Goal: Information Seeking & Learning: Compare options

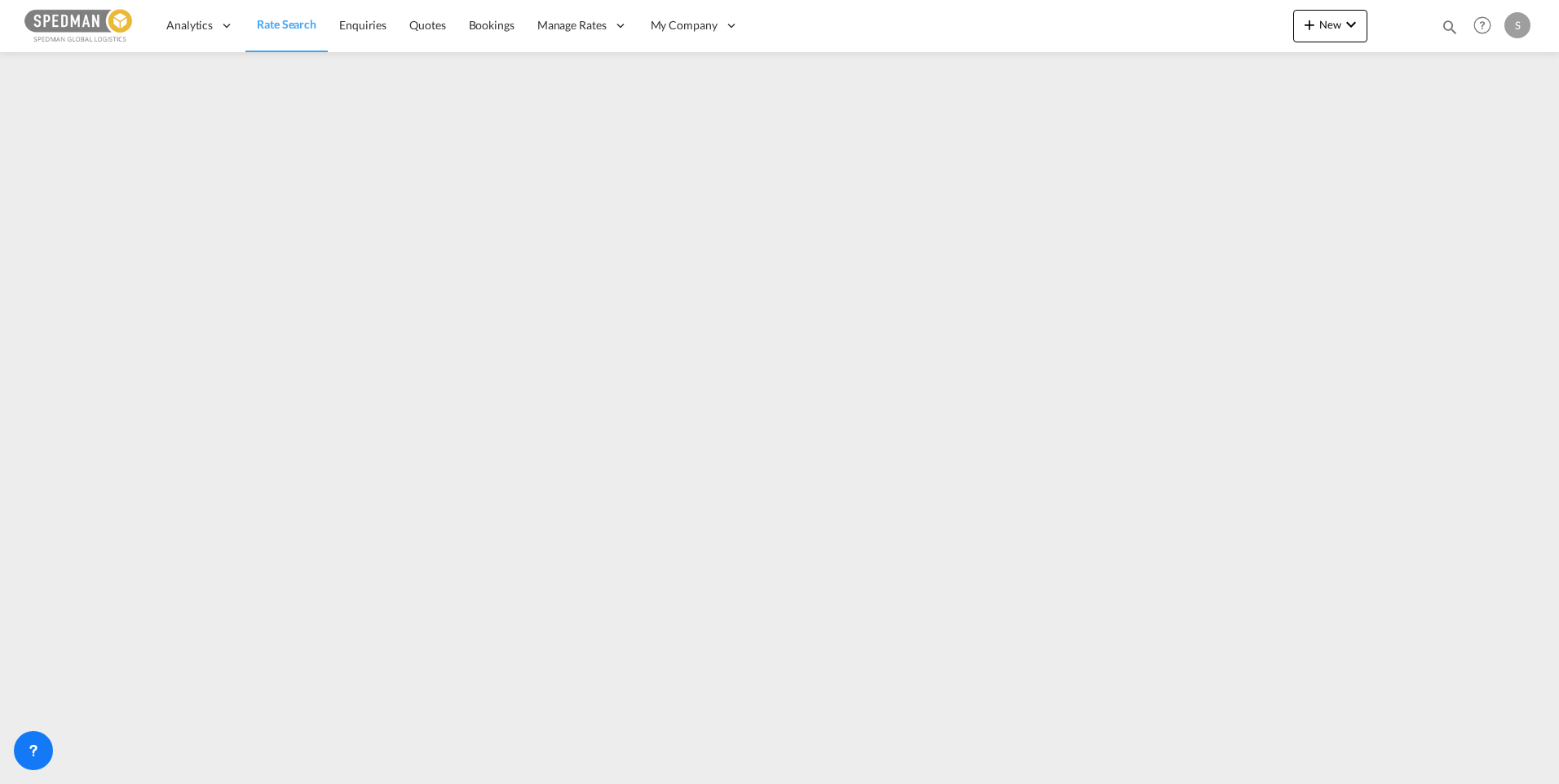
click at [1340, 14] on button "New" at bounding box center [1330, 26] width 74 height 33
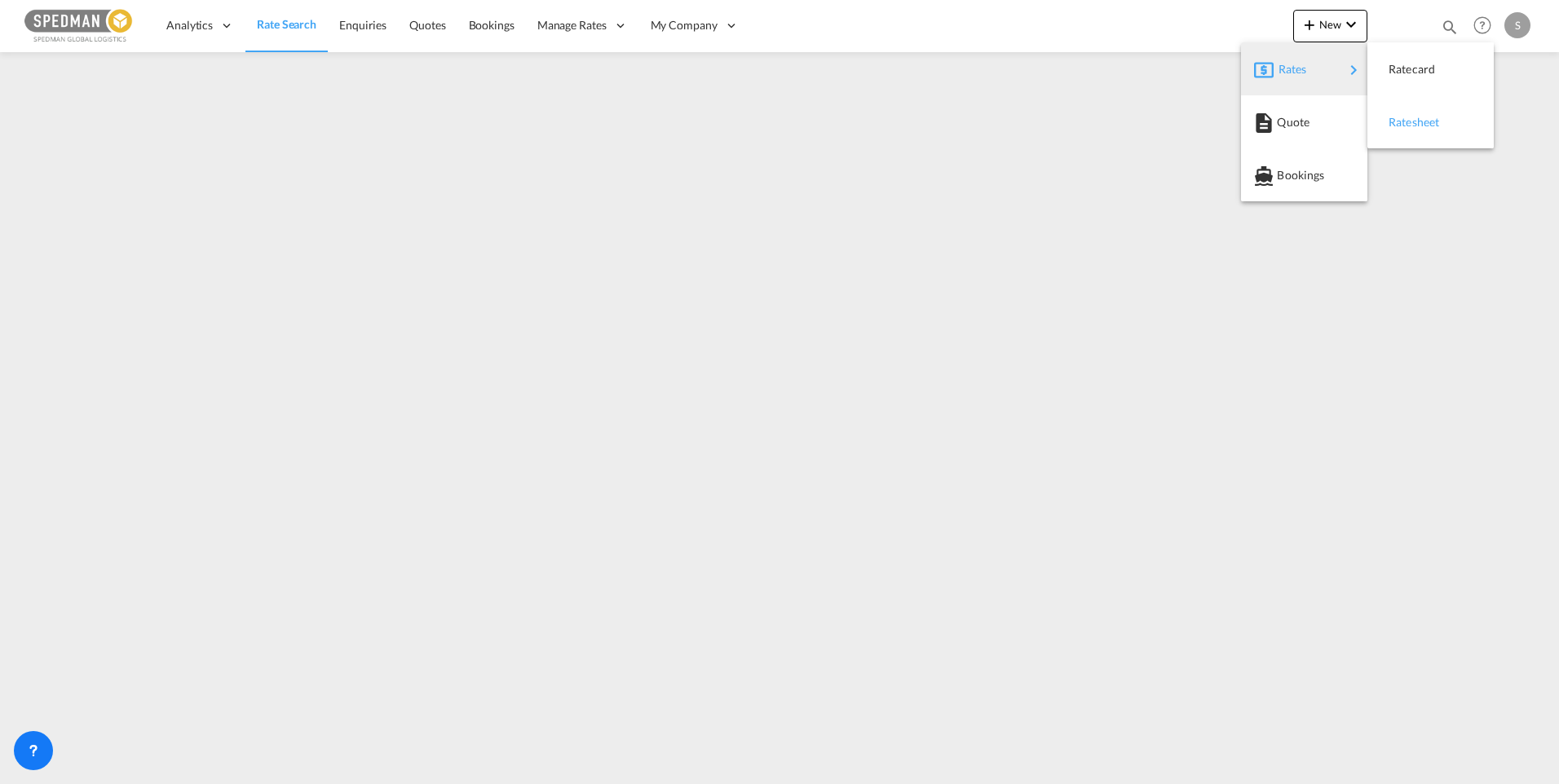
click at [1445, 119] on div "Ratesheet" at bounding box center [1418, 122] width 61 height 41
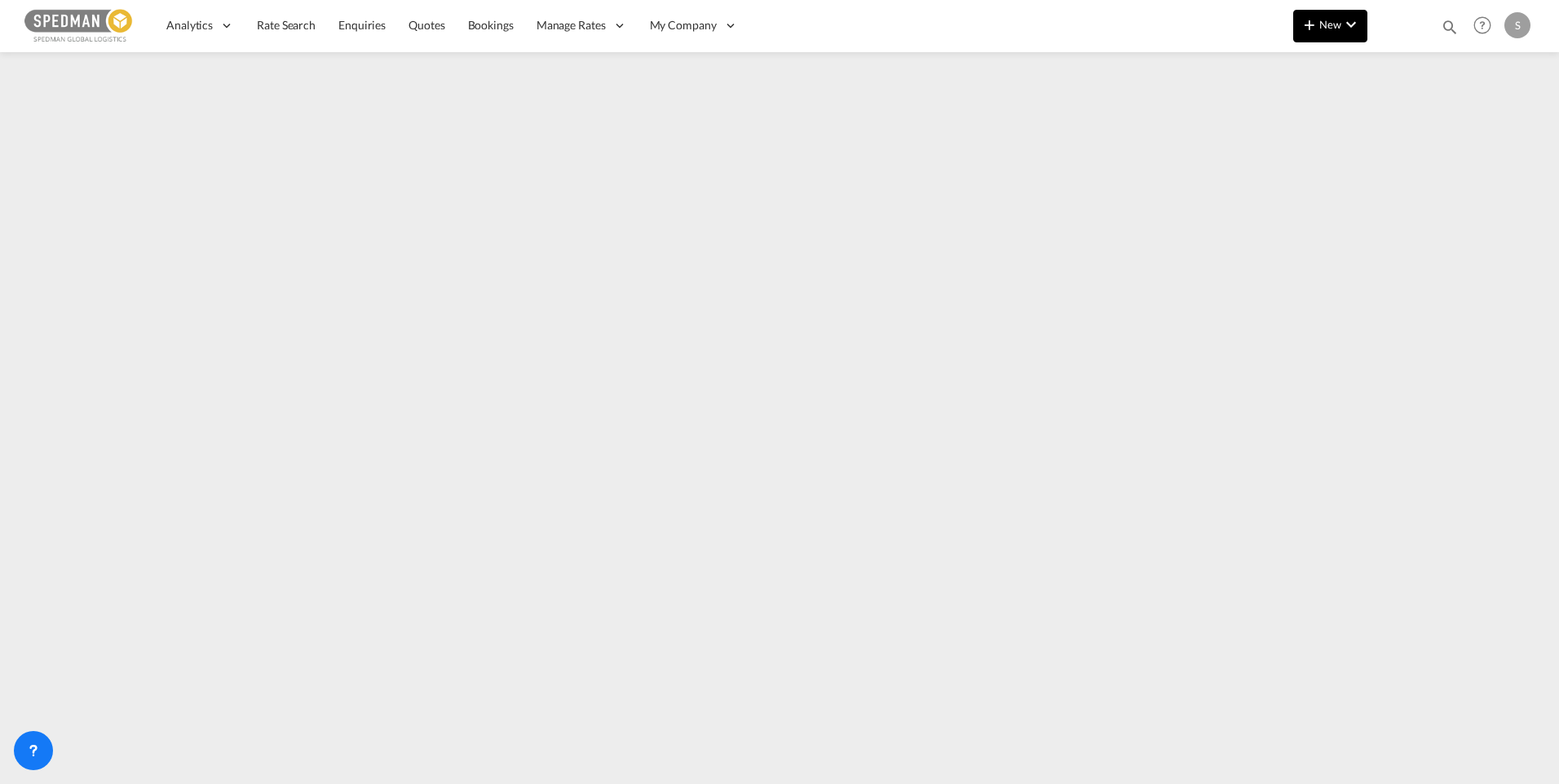
click at [1347, 17] on md-icon "icon-chevron-down" at bounding box center [1351, 24] width 19 height 19
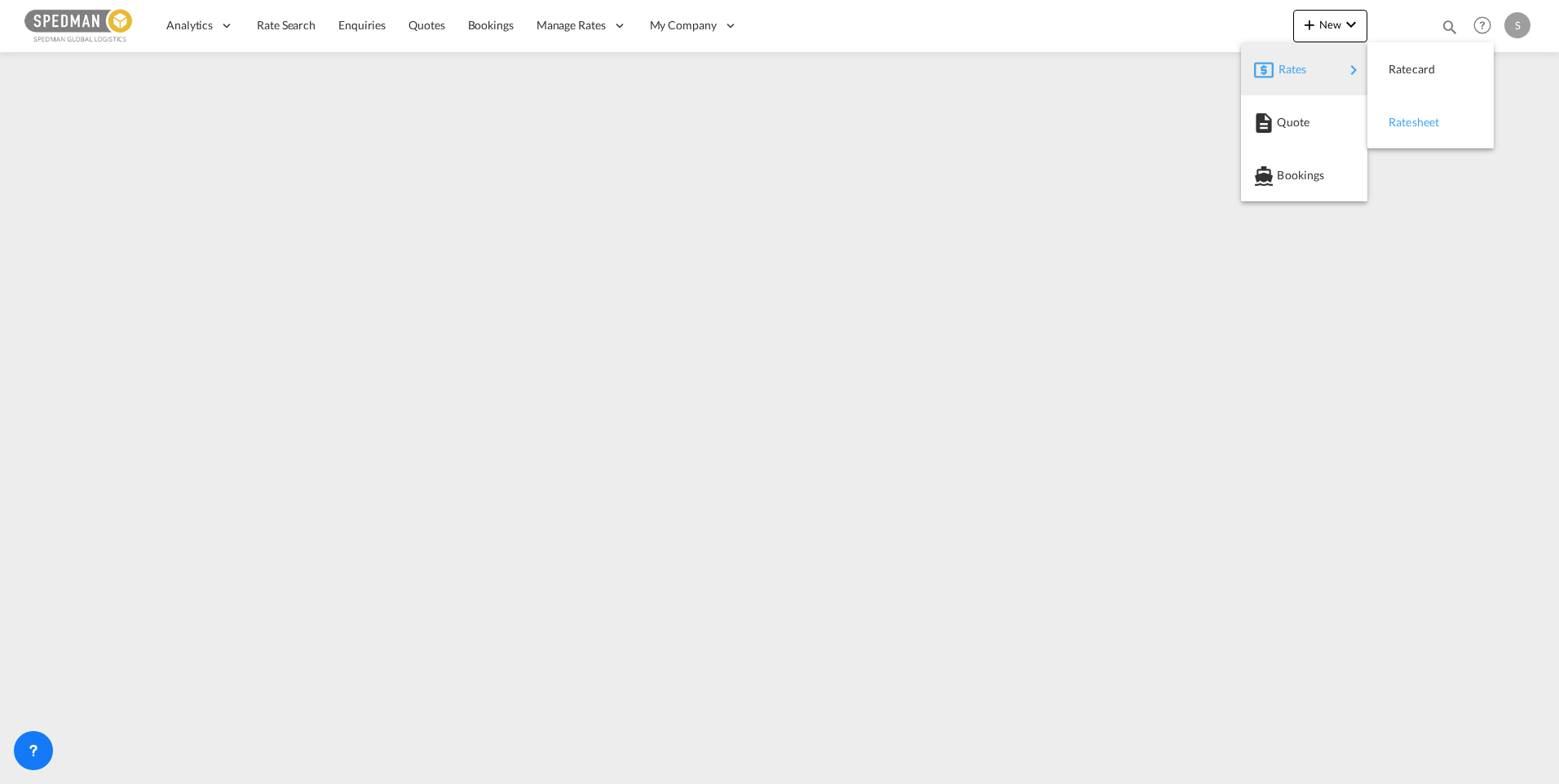
click at [1405, 113] on span "Ratesheet" at bounding box center [1397, 122] width 18 height 33
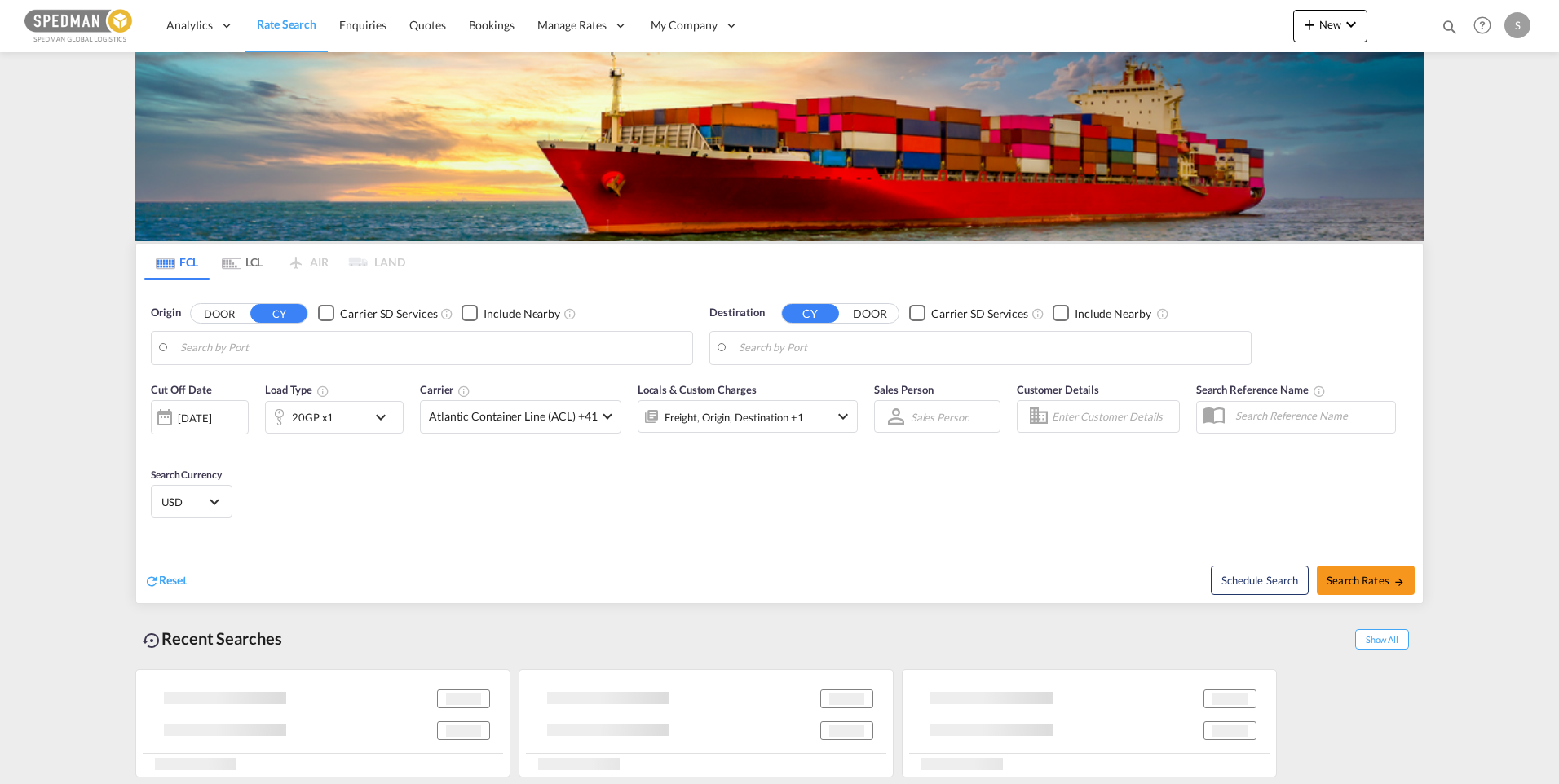
type input "Gothenburg (Goteborg), SEGOT"
type input "Jebel Ali, AEJEA"
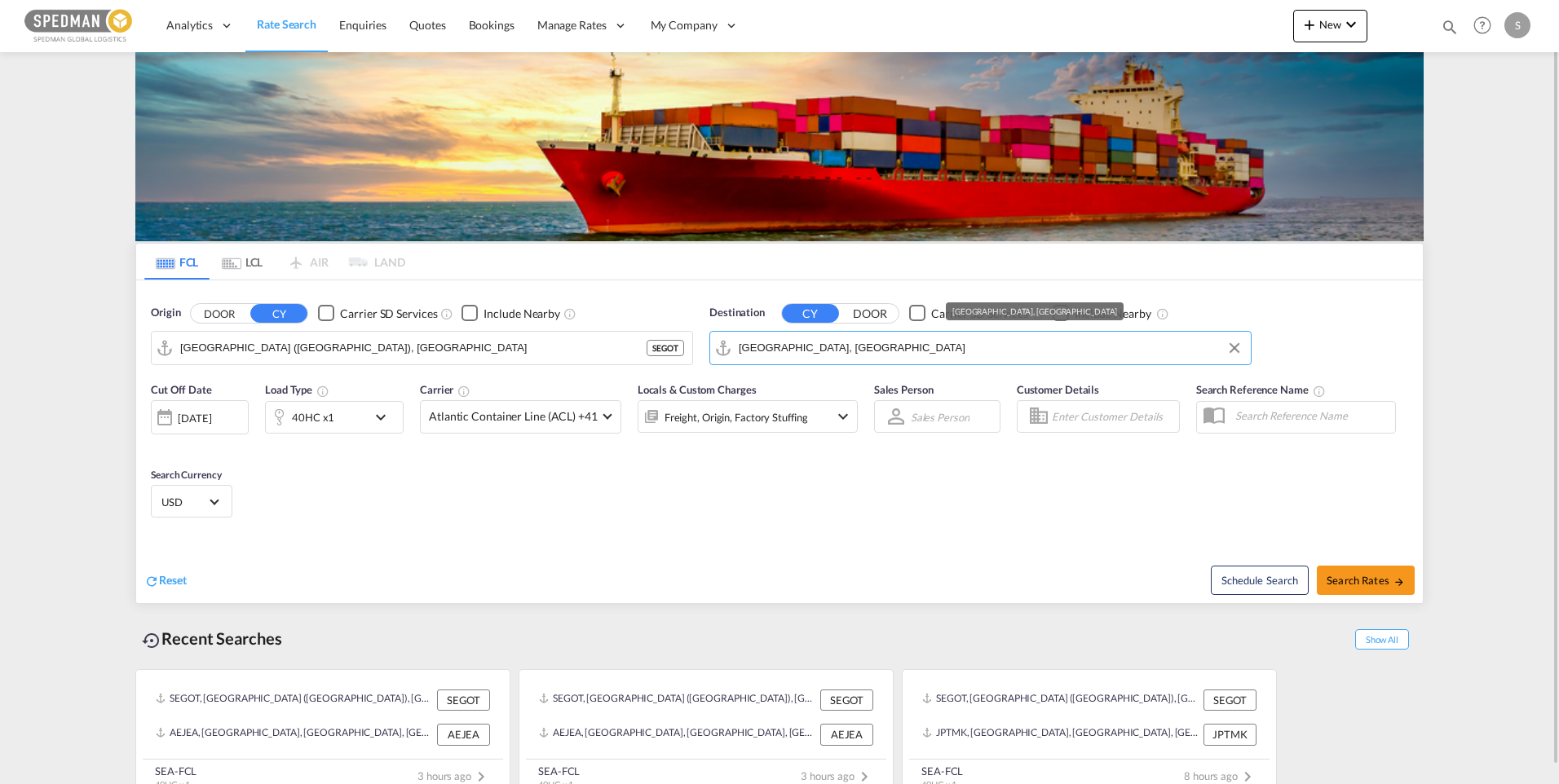
click at [867, 336] on input "[GEOGRAPHIC_DATA], [GEOGRAPHIC_DATA]" at bounding box center [991, 347] width 504 height 24
click at [368, 414] on div "40HC x1" at bounding box center [335, 418] width 139 height 33
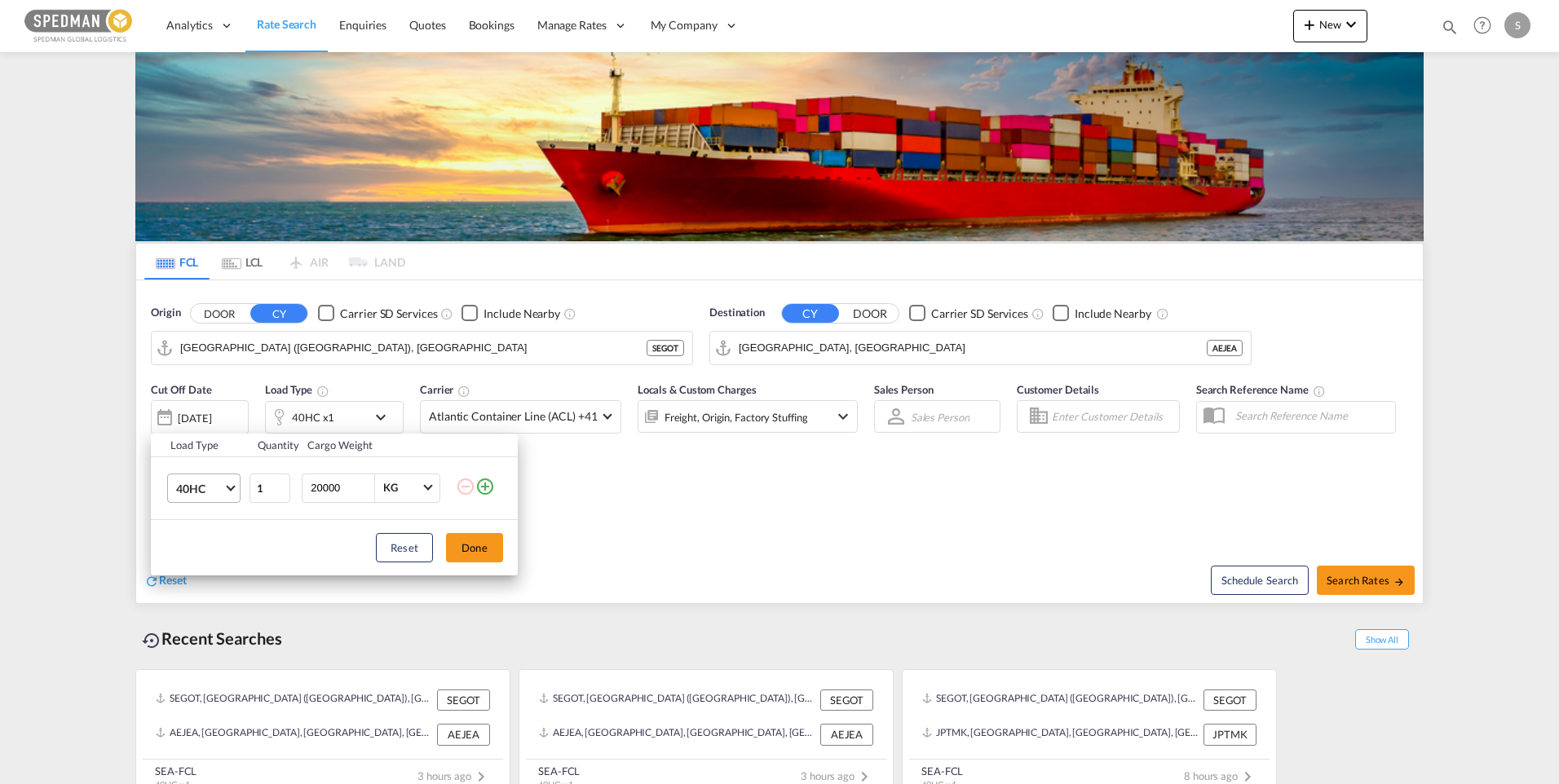
click at [230, 491] on md-select-value "40HC" at bounding box center [207, 488] width 66 height 28
click at [210, 404] on md-option "20GP" at bounding box center [218, 410] width 111 height 40
click at [470, 544] on button "Done" at bounding box center [474, 548] width 57 height 29
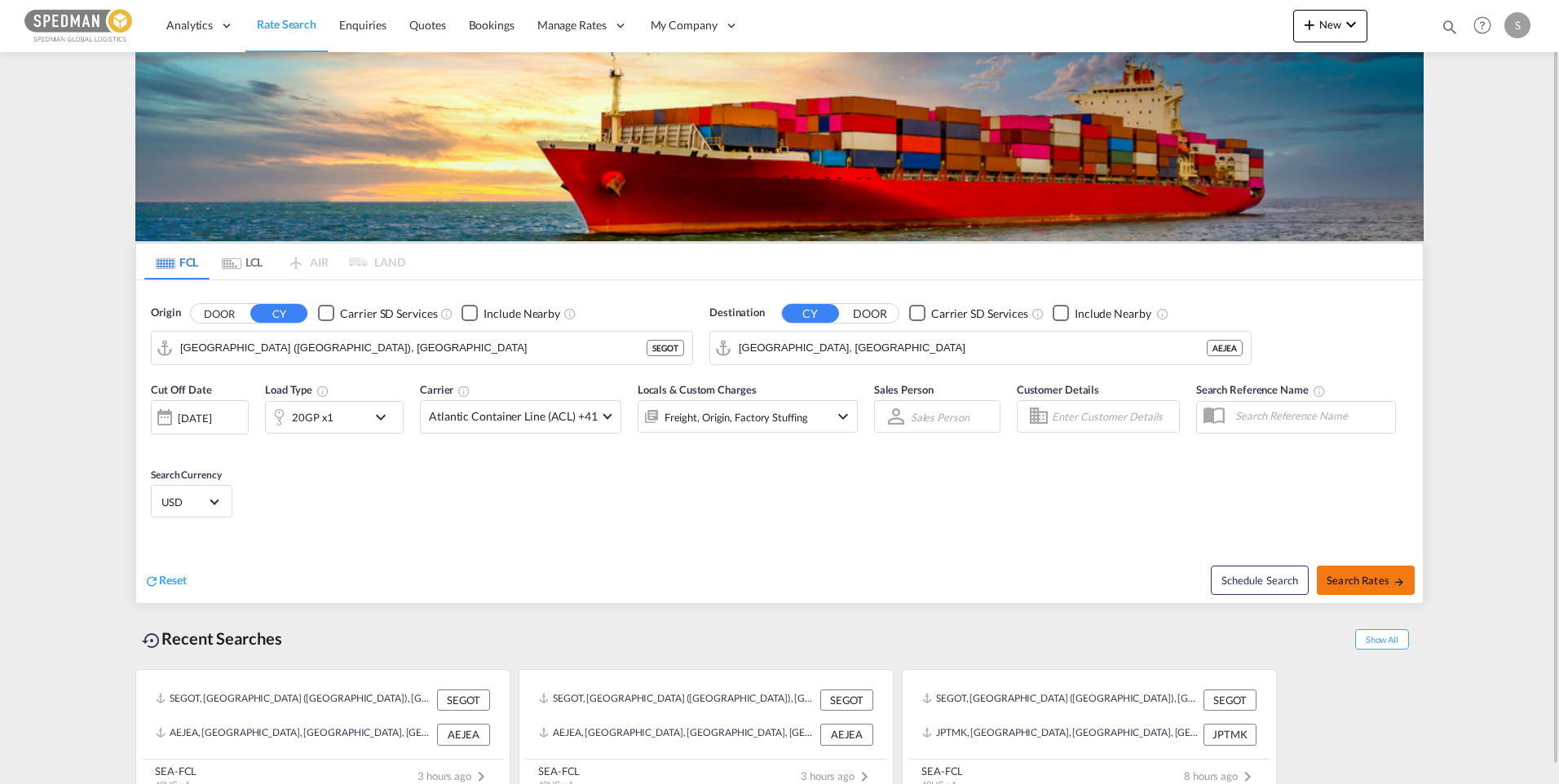
click at [1365, 574] on span "Search Rates" at bounding box center [1365, 581] width 78 height 14
type input "SEGOT to AEJEA / [DATE]"
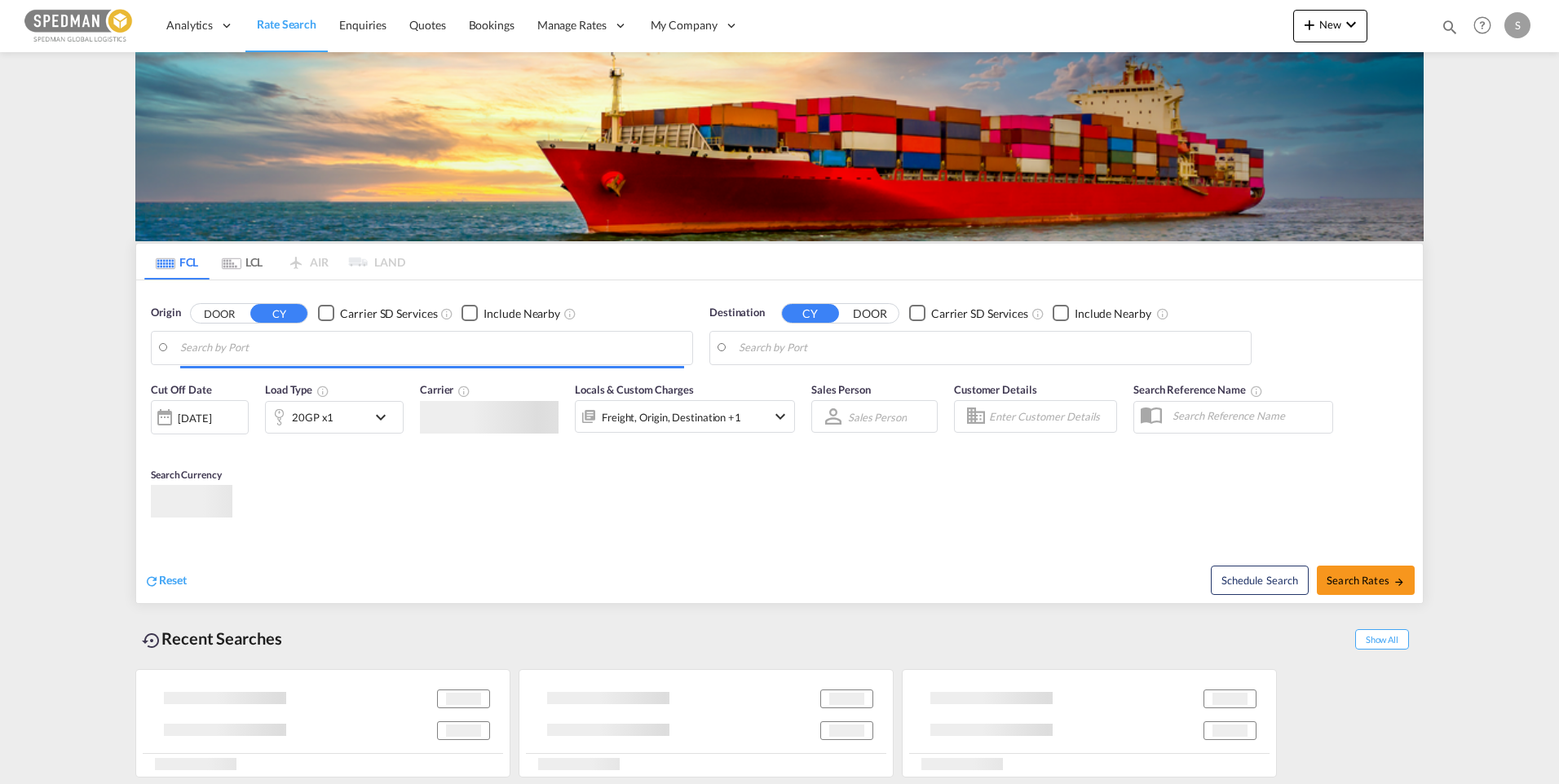
type input "[GEOGRAPHIC_DATA] ([GEOGRAPHIC_DATA]), [GEOGRAPHIC_DATA]"
type input "[GEOGRAPHIC_DATA], [GEOGRAPHIC_DATA]"
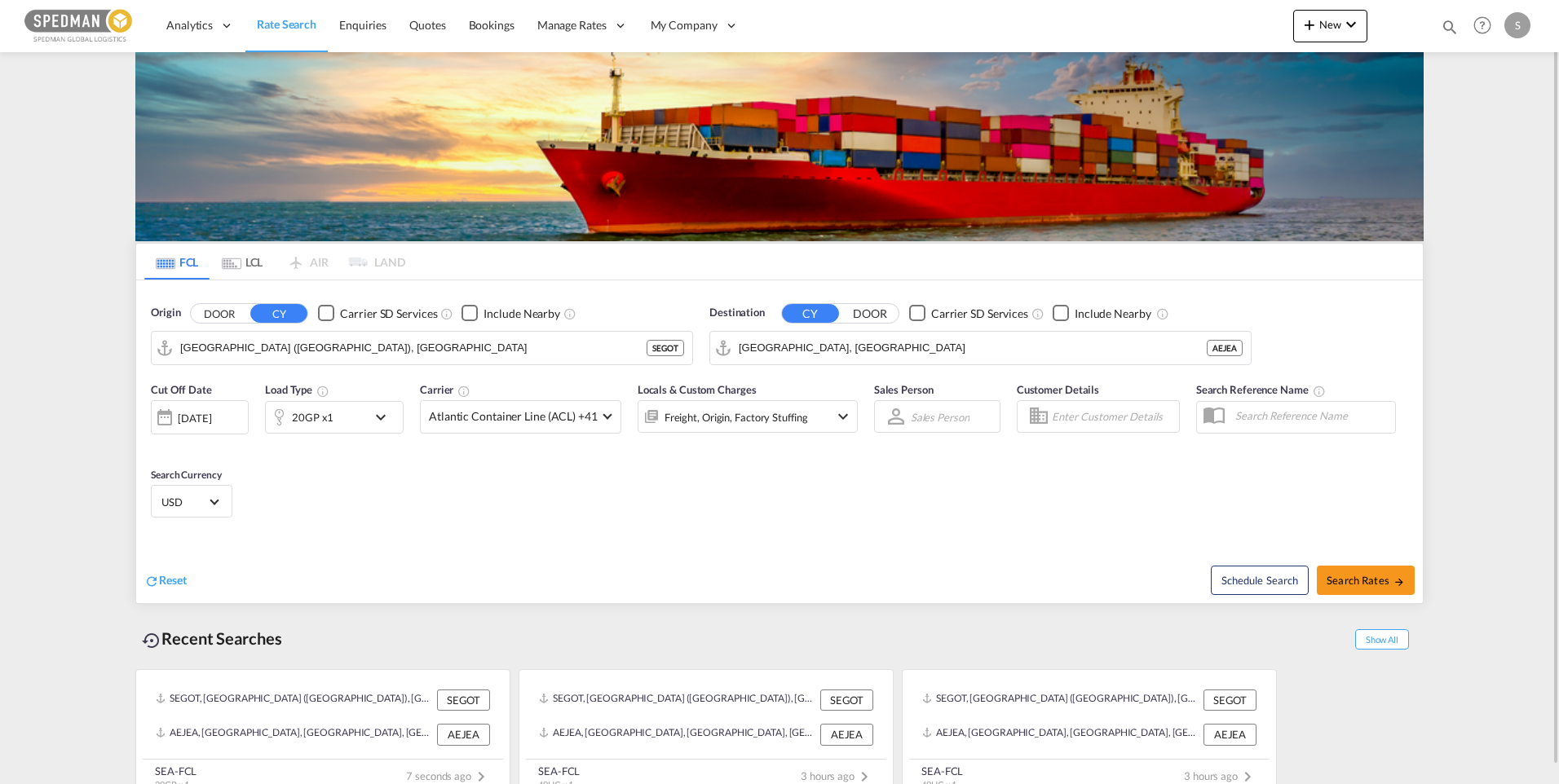
click at [386, 414] on md-icon "icon-chevron-down" at bounding box center [385, 418] width 28 height 19
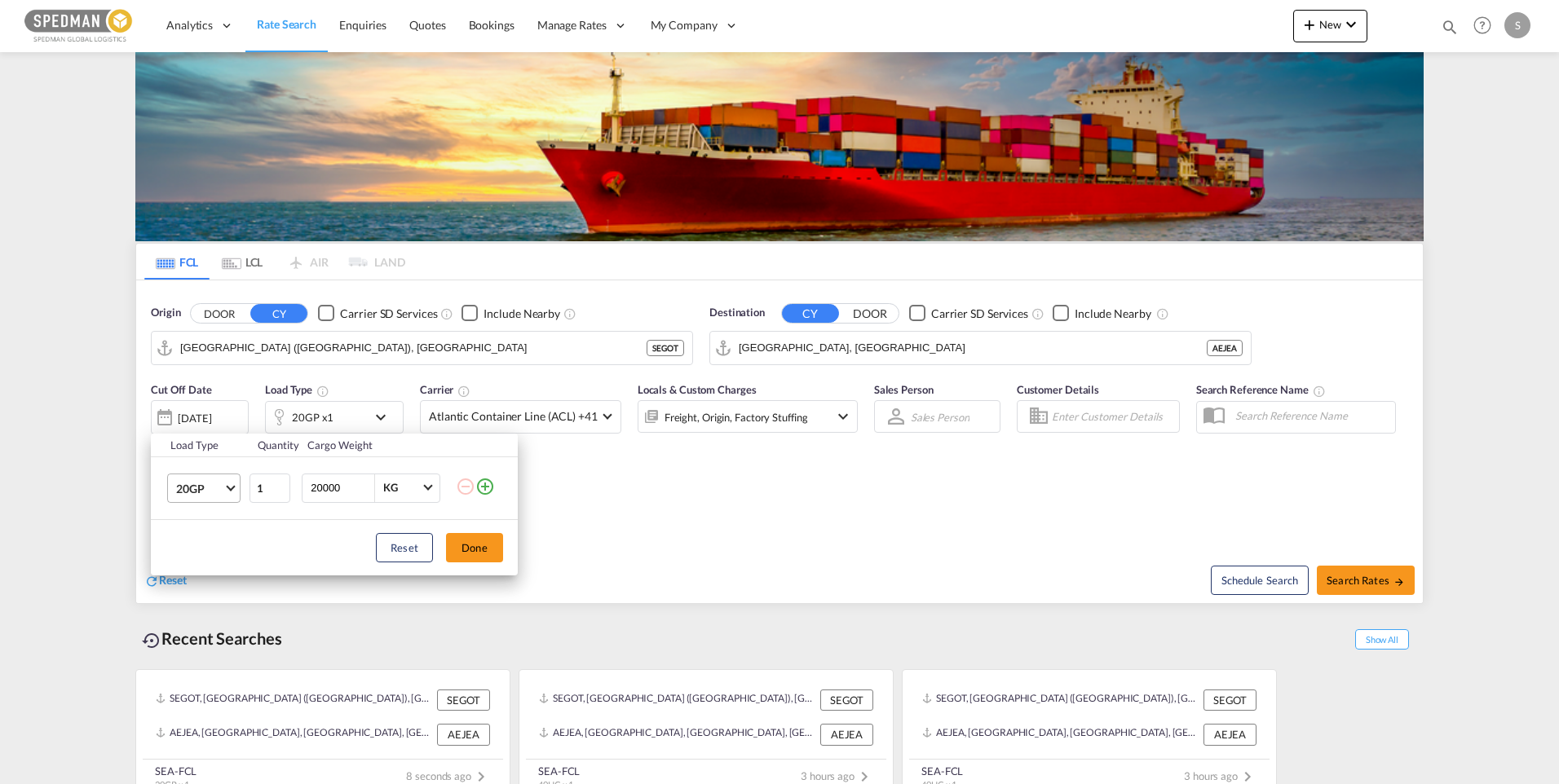
click at [235, 488] on md-select-value "20GP" at bounding box center [207, 488] width 66 height 28
click at [205, 570] on div "40HC" at bounding box center [191, 566] width 30 height 16
click at [476, 548] on button "Done" at bounding box center [474, 548] width 57 height 29
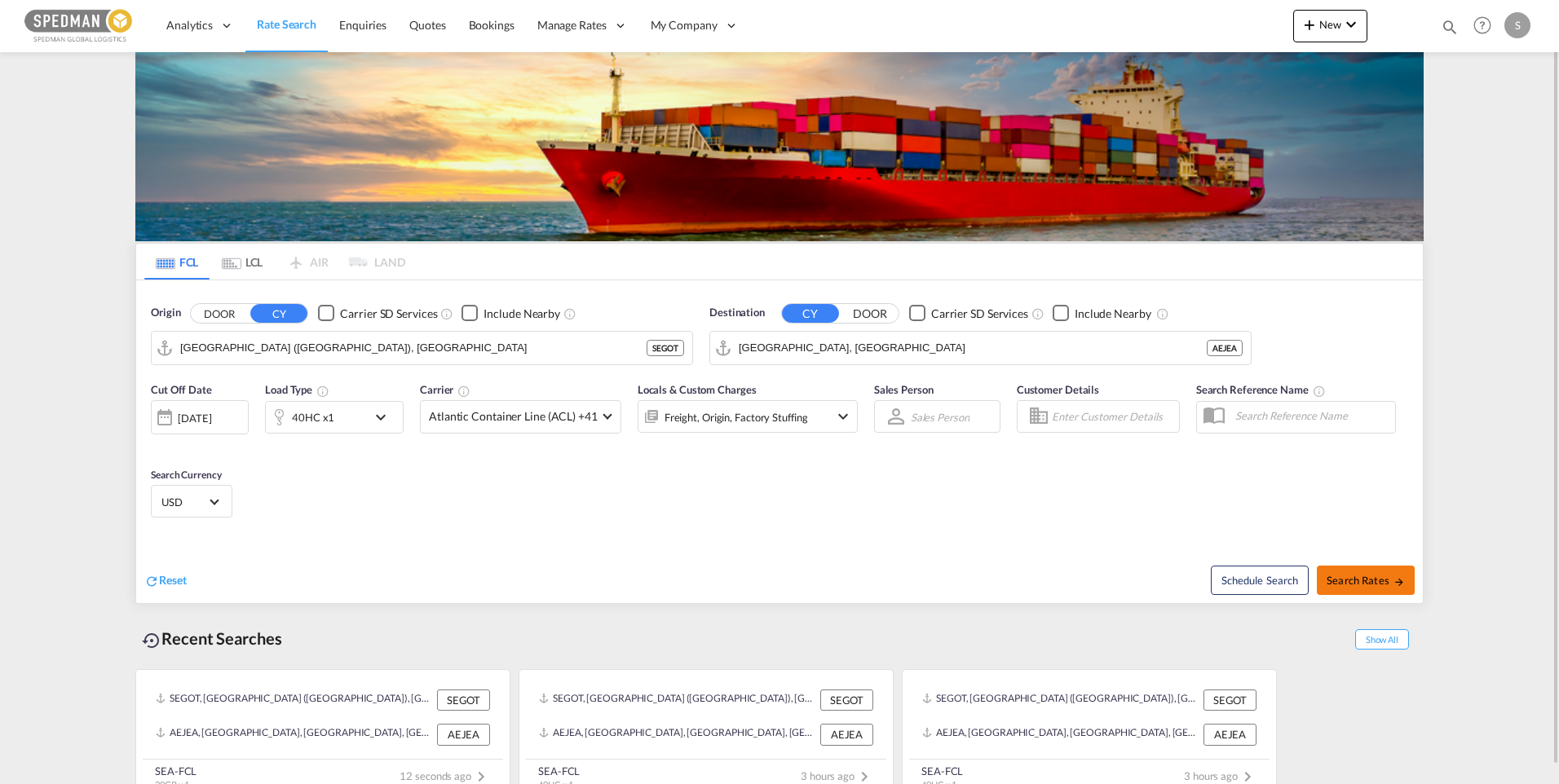
click at [1381, 580] on span "Search Rates" at bounding box center [1365, 581] width 78 height 14
type input "SEGOT to AEJEA / [DATE]"
